Goal: Task Accomplishment & Management: Use online tool/utility

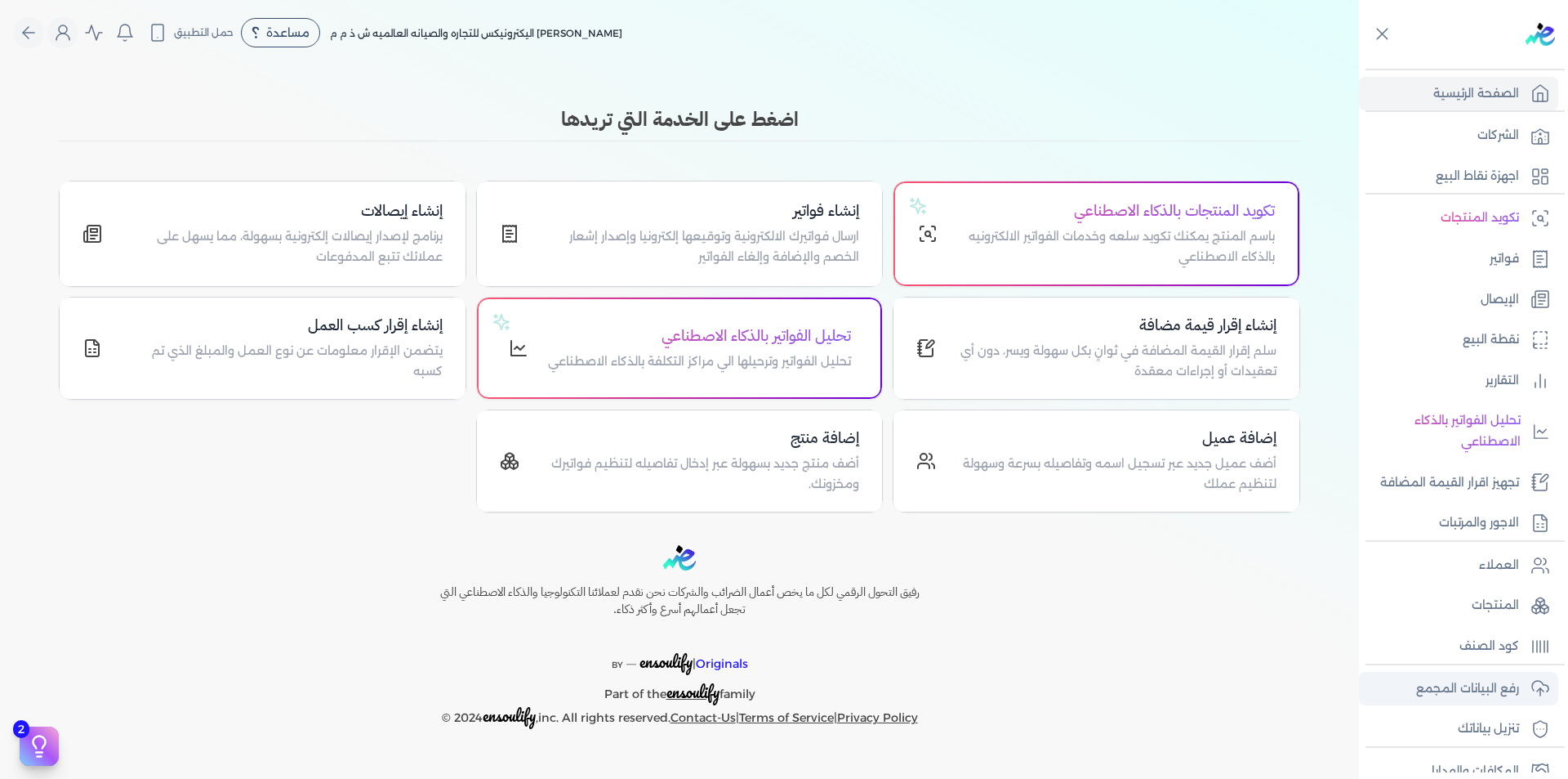
click at [1491, 688] on p "رفع البيانات المجمع" at bounding box center [1468, 689] width 103 height 21
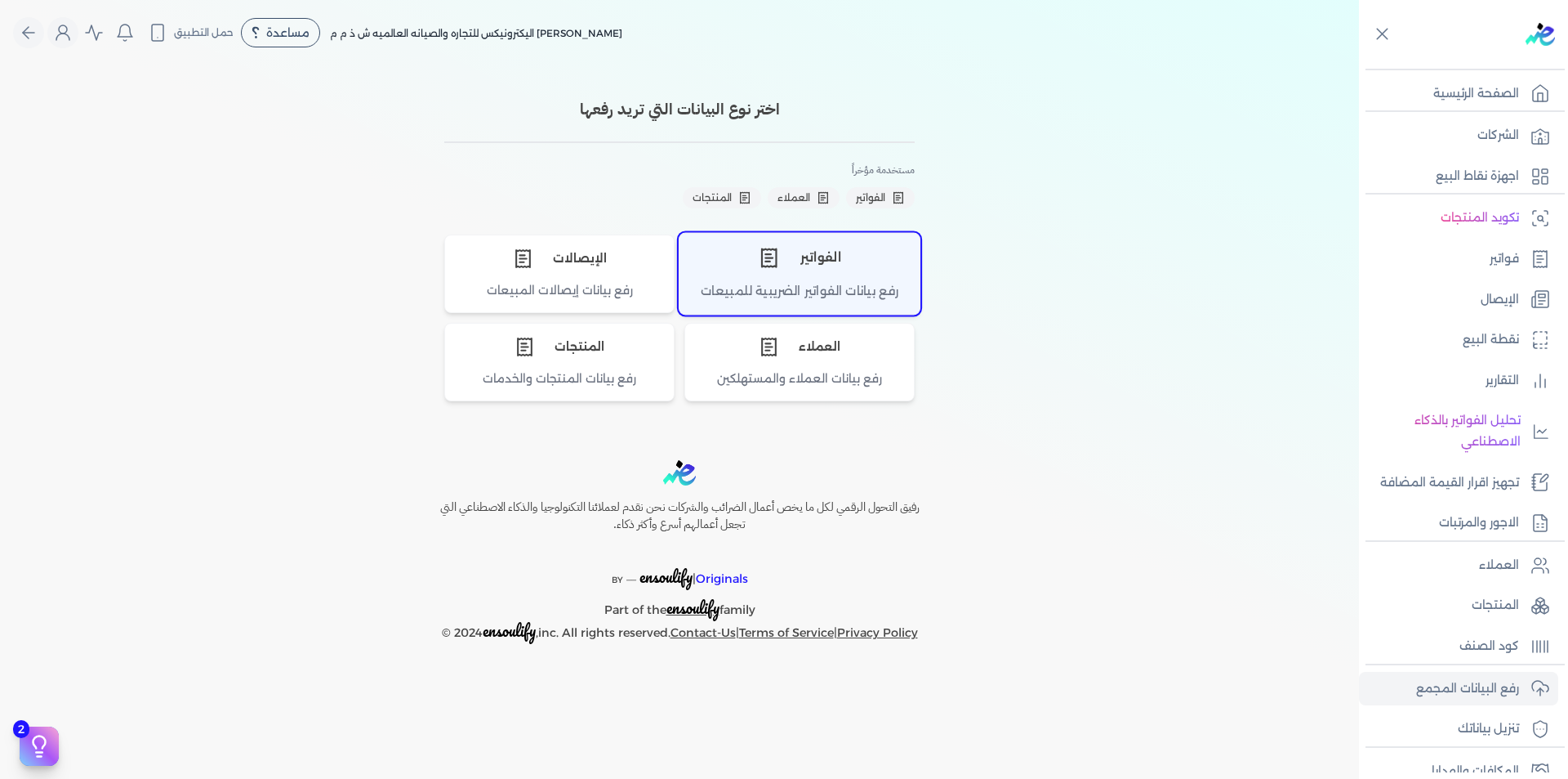
click at [876, 271] on div "الفواتير" at bounding box center [799, 257] width 240 height 49
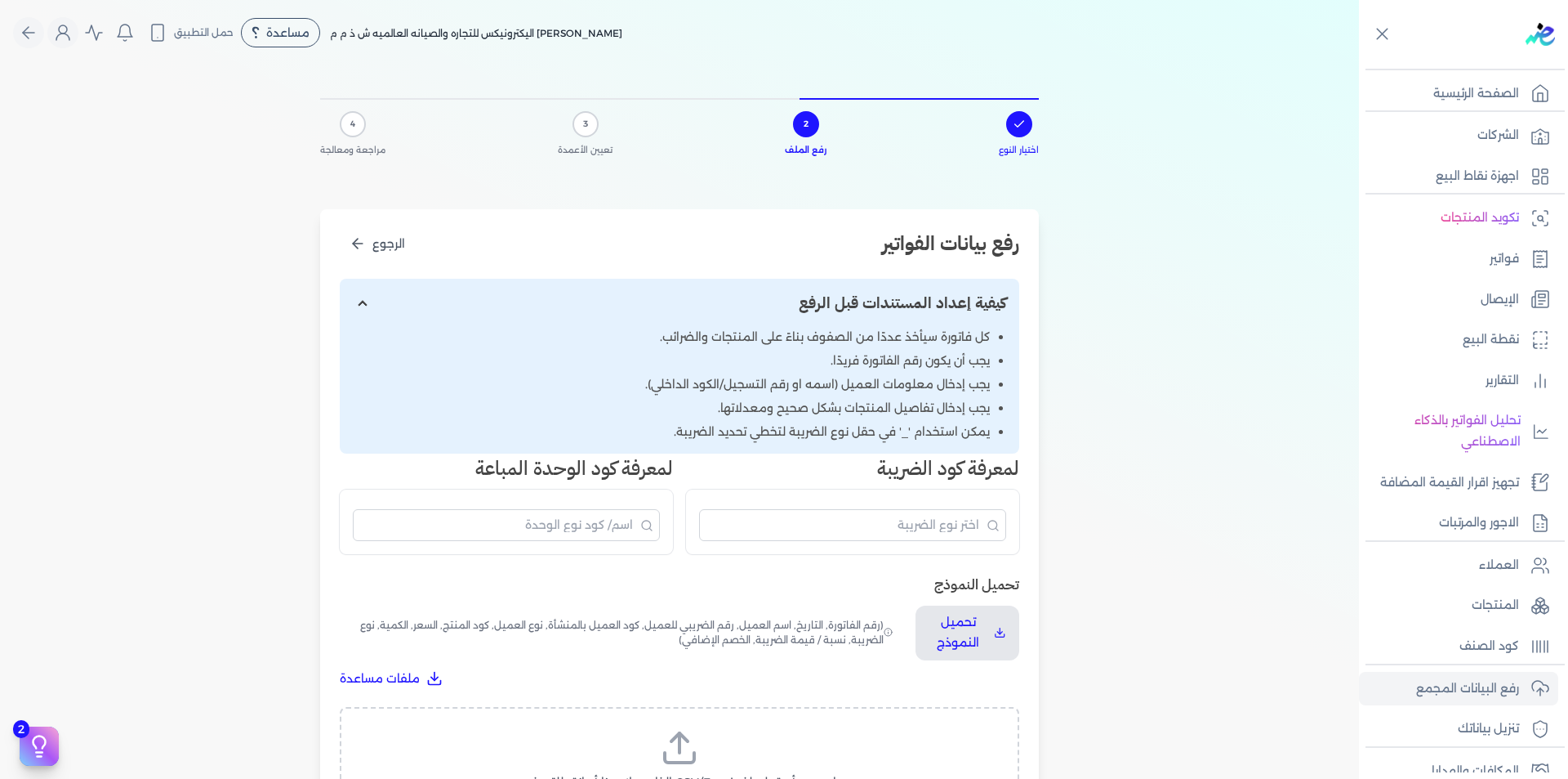
click at [693, 743] on icon at bounding box center [679, 747] width 39 height 39
click at [0, 0] on input "اسحب وأسقط ملف CSV/Excel الخاص بك هنا أو انقر للتصفح (.csv أو .xlsx فقط)" at bounding box center [0, 0] width 0 height 0
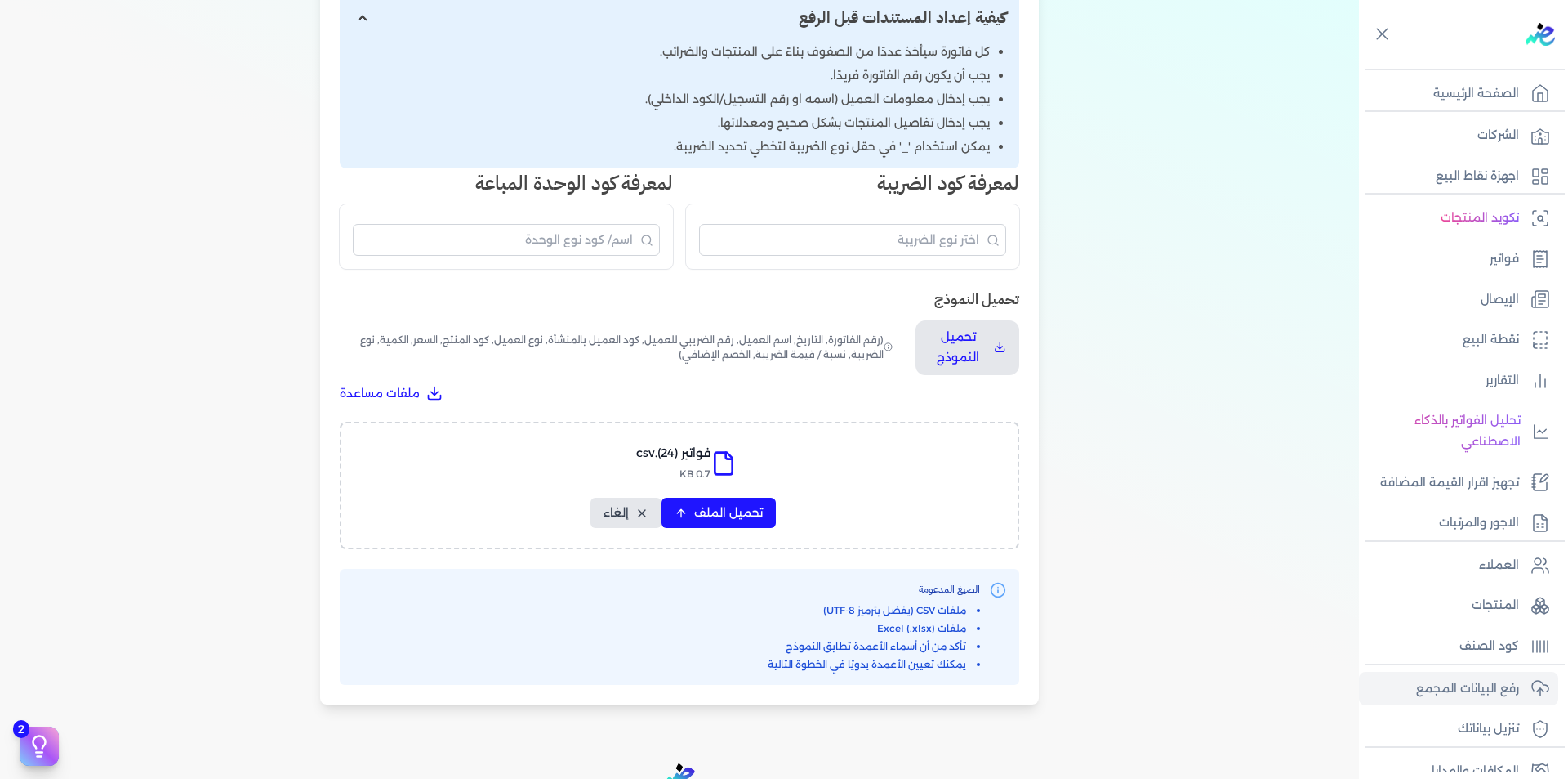
scroll to position [486, 0]
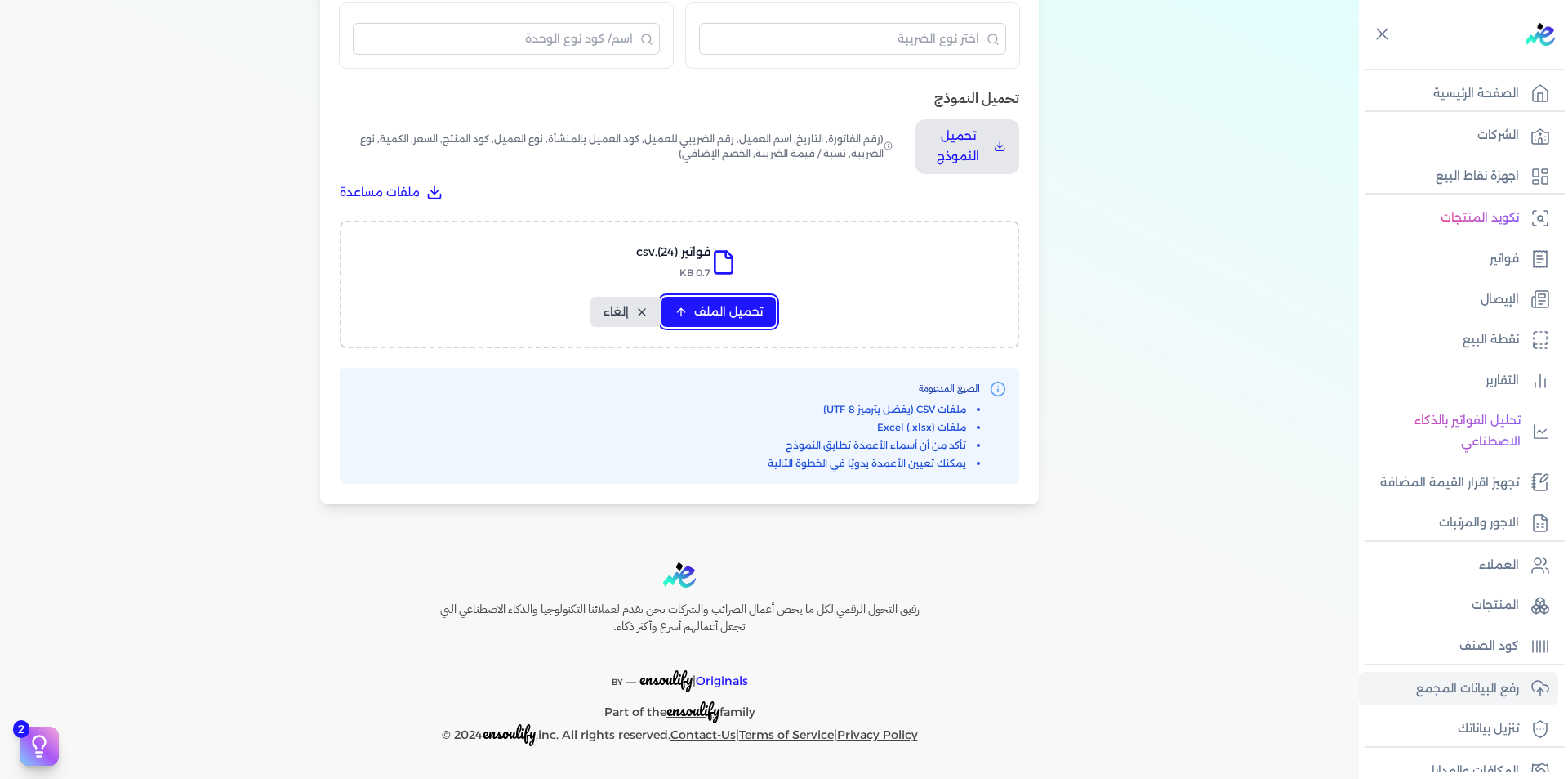
click at [733, 321] on button "تحميل الملف" at bounding box center [718, 311] width 114 height 30
select select "رقم الفاتورة"
select select "التاريخ"
select select "أسم العميل"
select select "الرقم الضريبي"
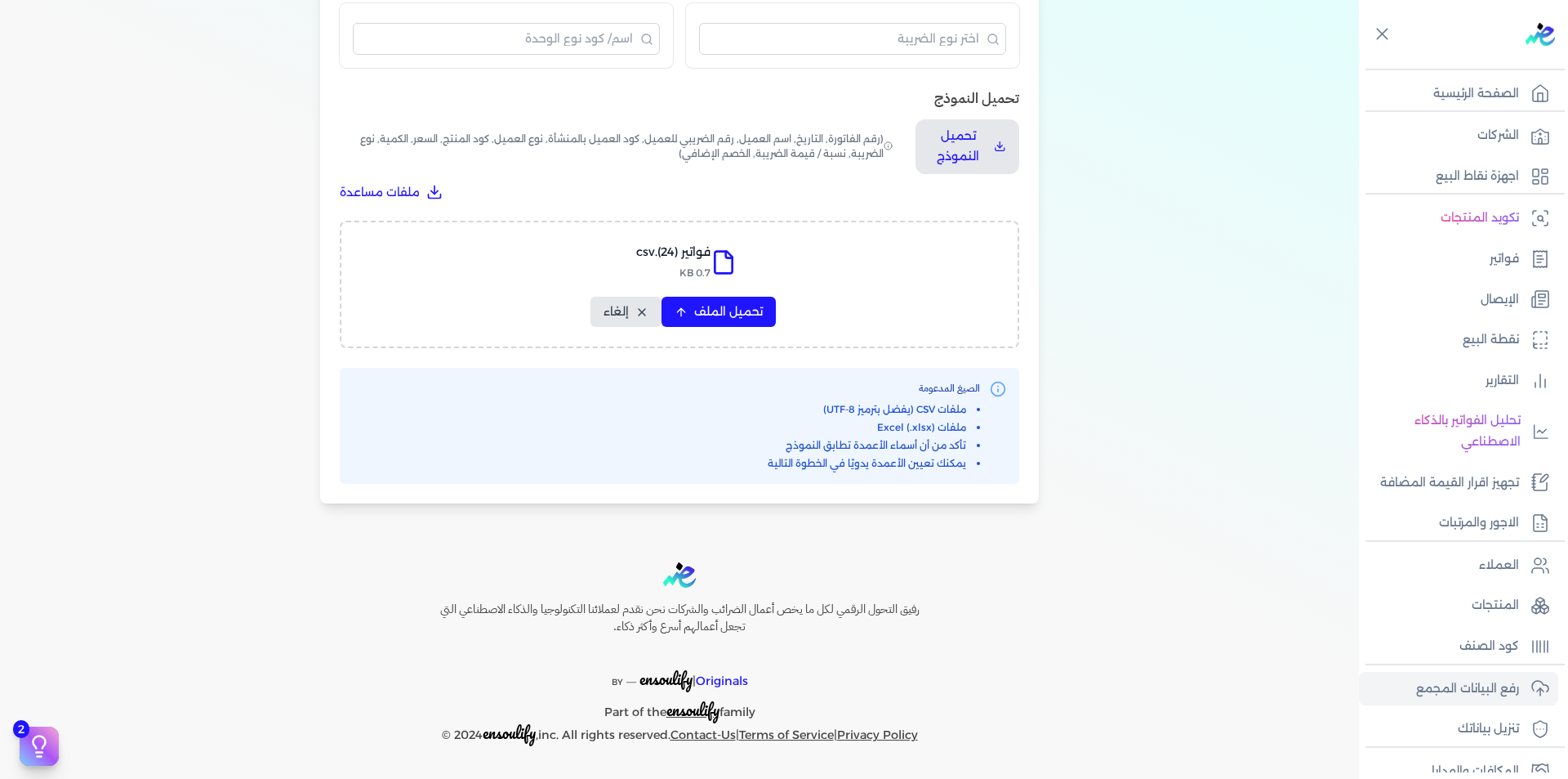
select select "نوع العميل"
select select "الرقم التسلسلي الداخلي"
select select "وصف البند"
select select "سيريال المنتج"
select select "السعر"
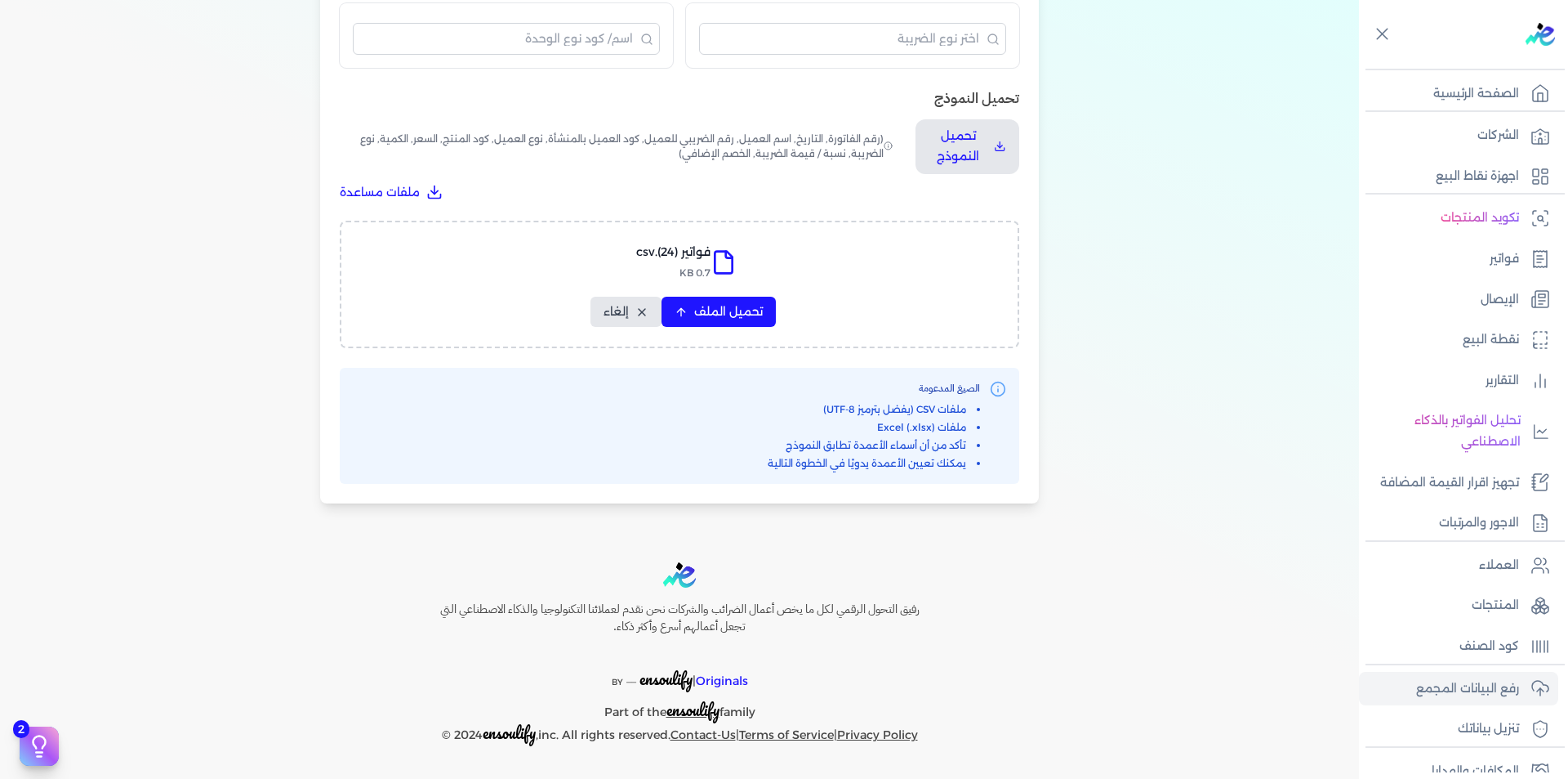
select select "الكمية"
select select "نوع الضريبة"
select select "نسبة / قيمة الضريبة"
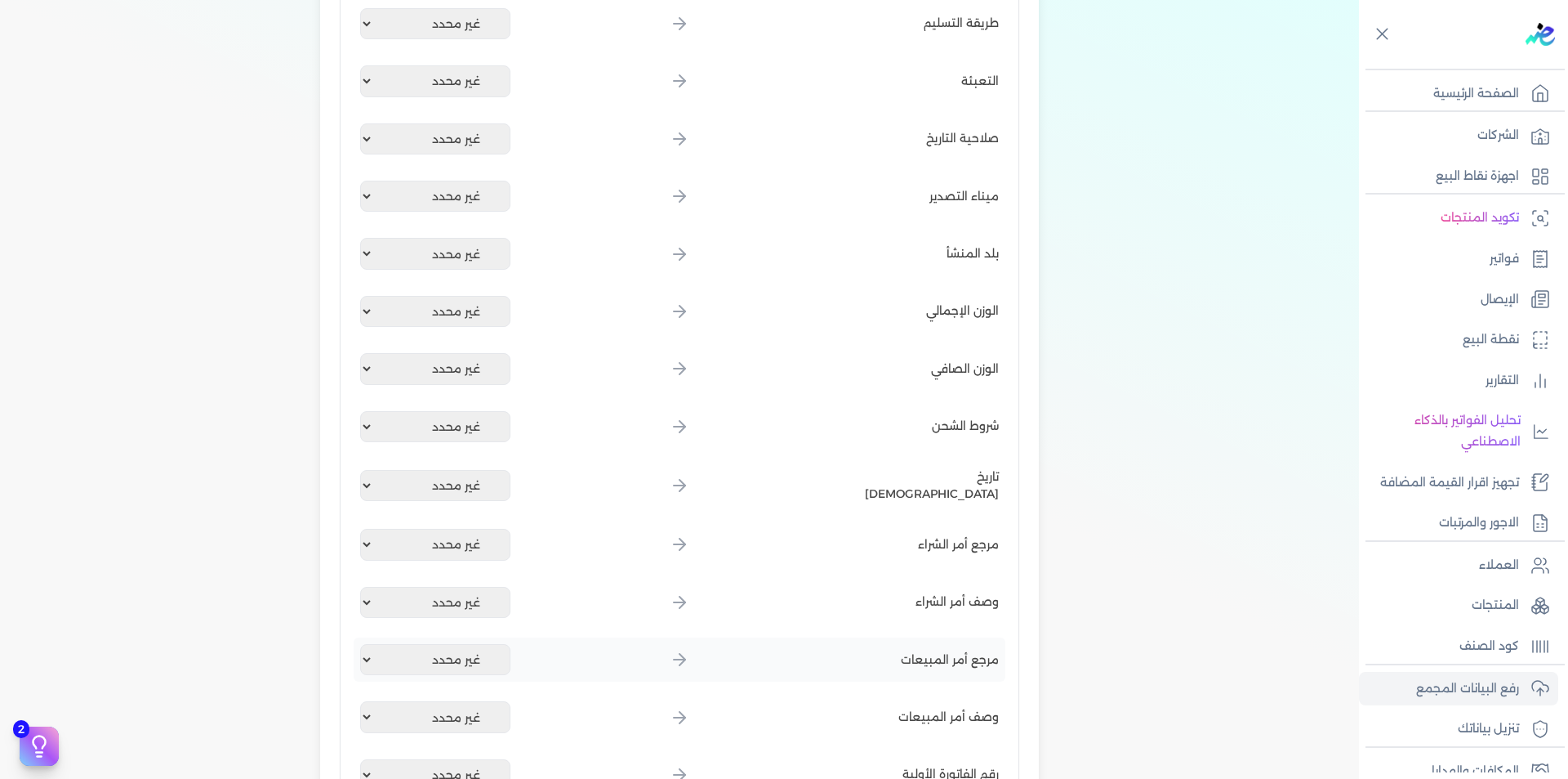
scroll to position [1906, 0]
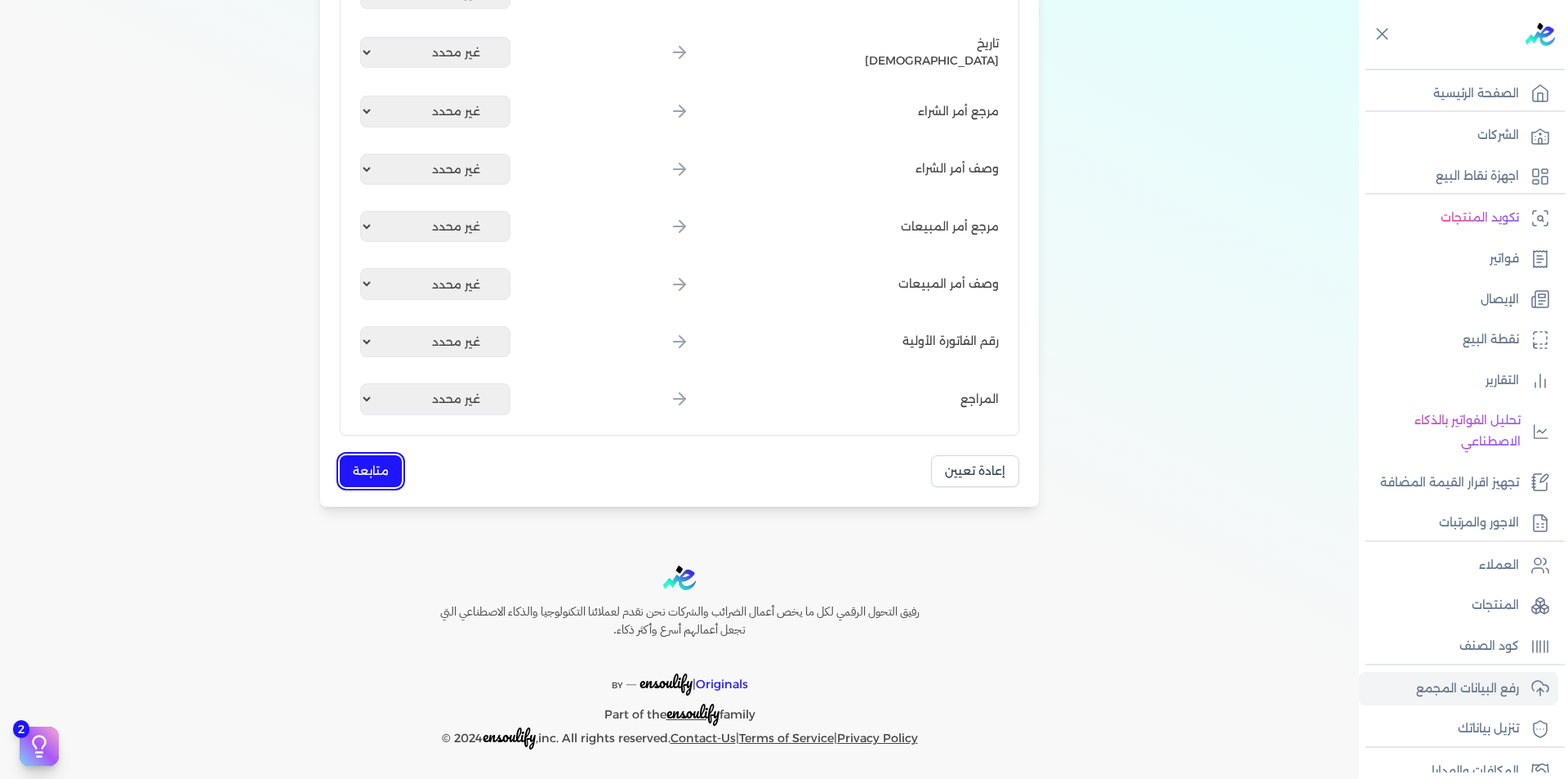
click at [397, 468] on button "متابعة" at bounding box center [371, 471] width 62 height 32
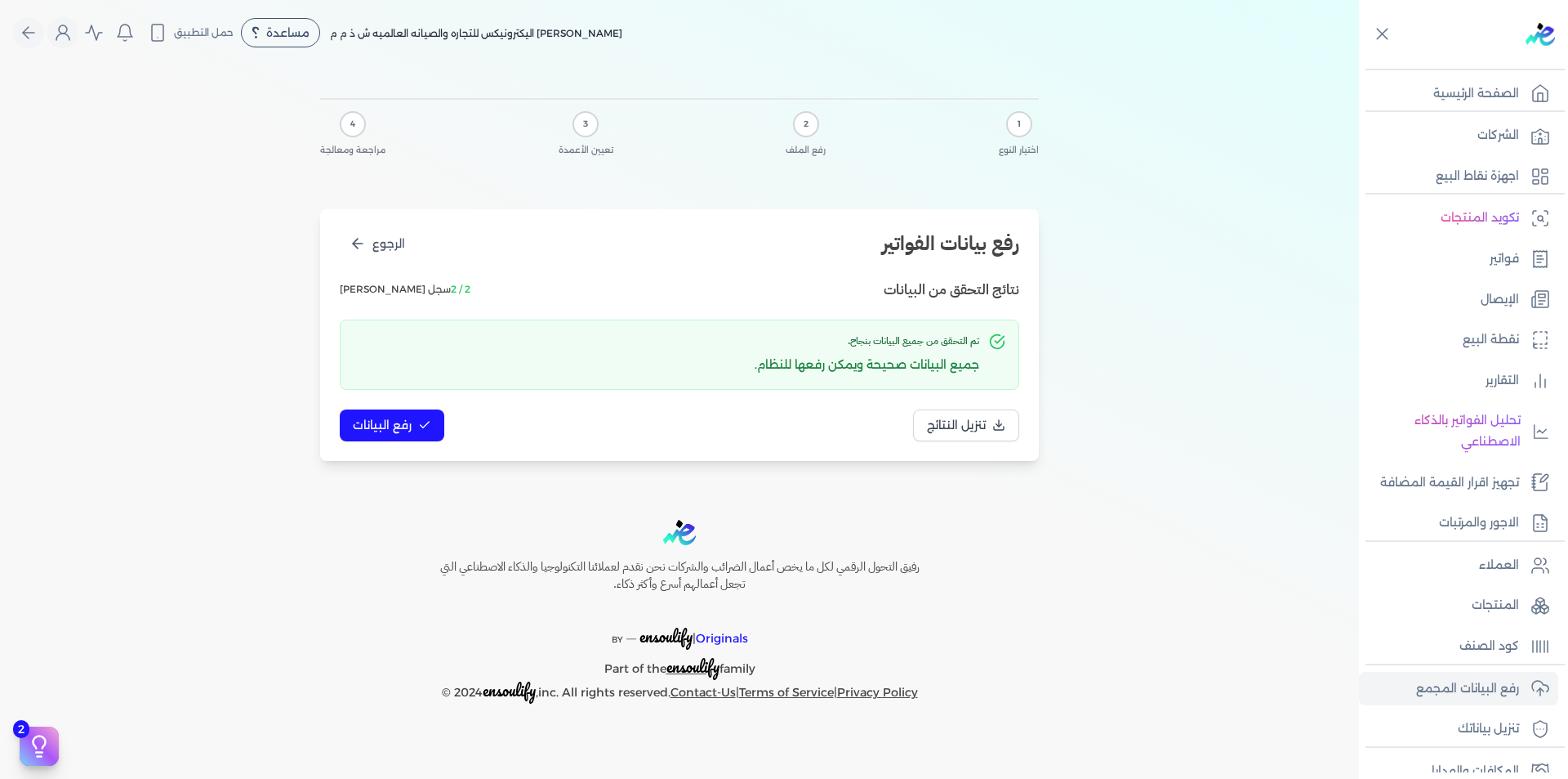
scroll to position [0, 0]
click at [398, 434] on button "رفع البيانات" at bounding box center [392, 425] width 105 height 32
